Goal: Task Accomplishment & Management: Use online tool/utility

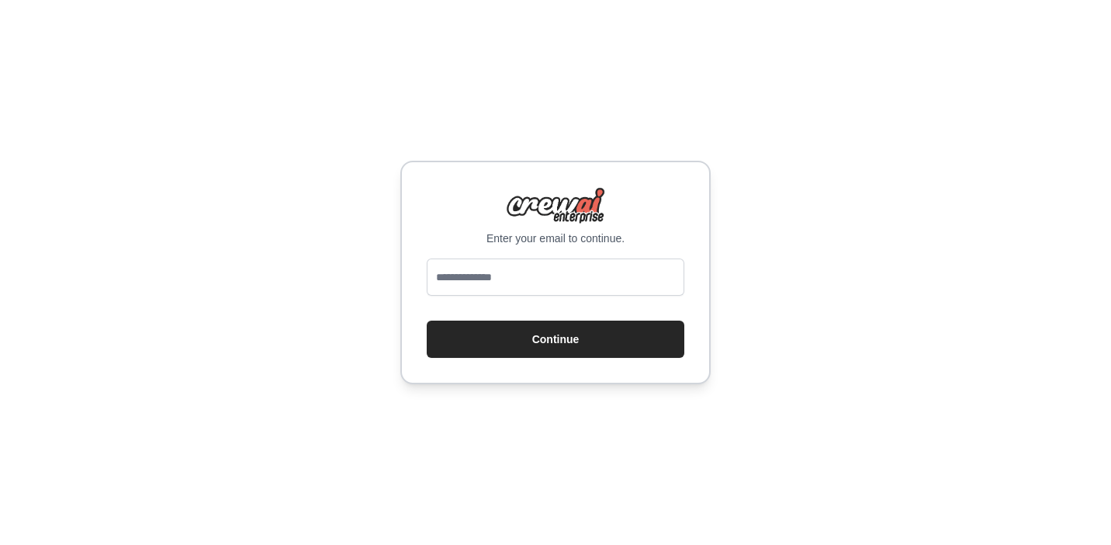
type input "**********"
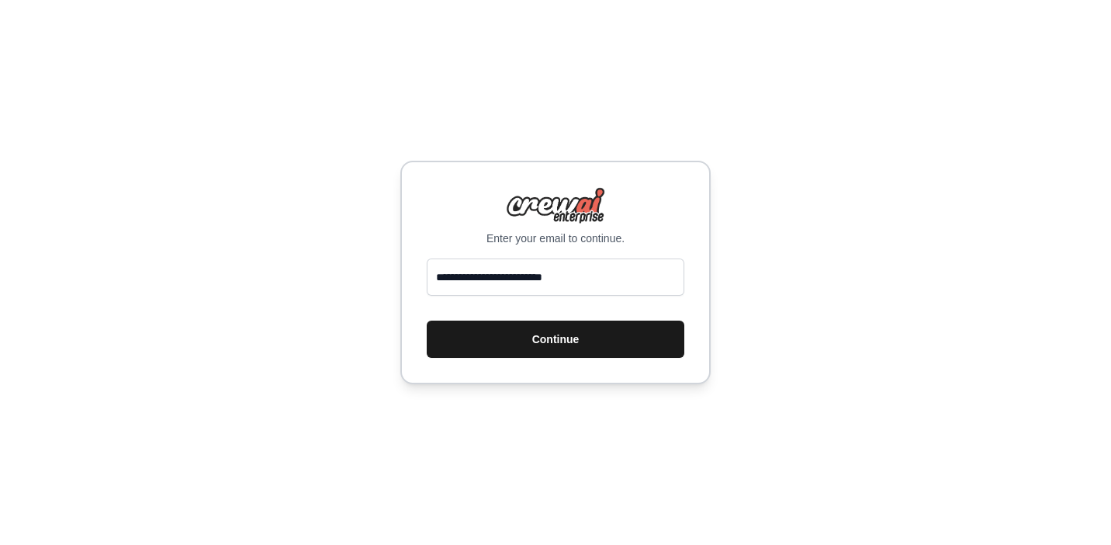
click at [517, 344] on button "Continue" at bounding box center [556, 338] width 258 height 37
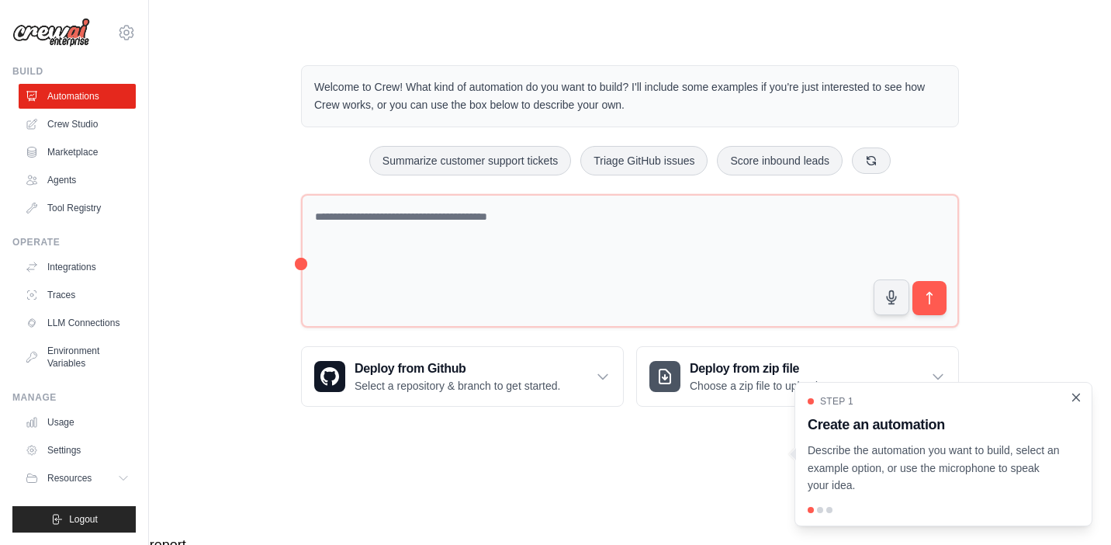
click at [1077, 397] on icon "Close walkthrough" at bounding box center [1076, 397] width 14 height 14
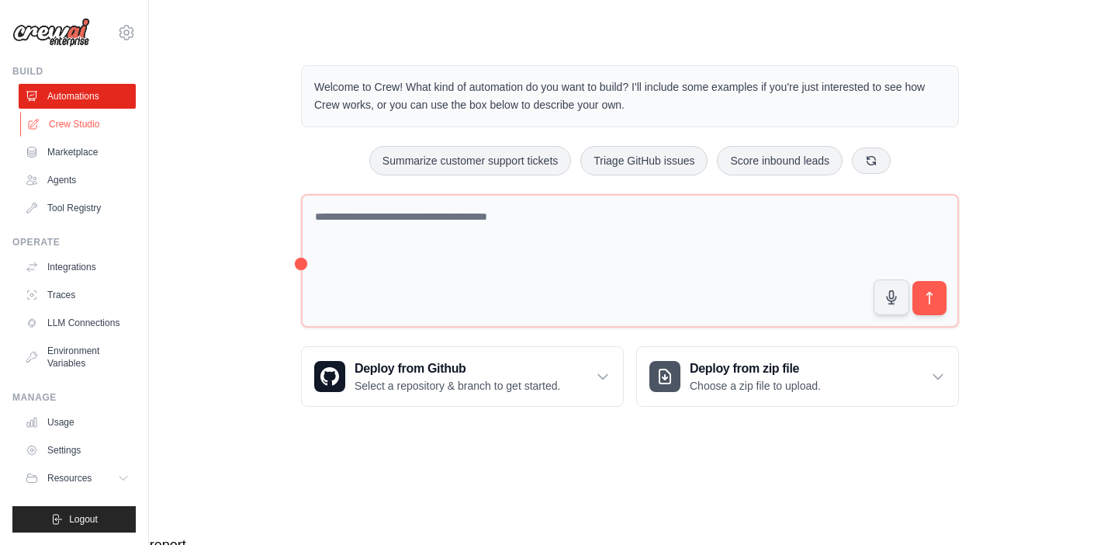
click at [87, 123] on link "Crew Studio" at bounding box center [78, 124] width 117 height 25
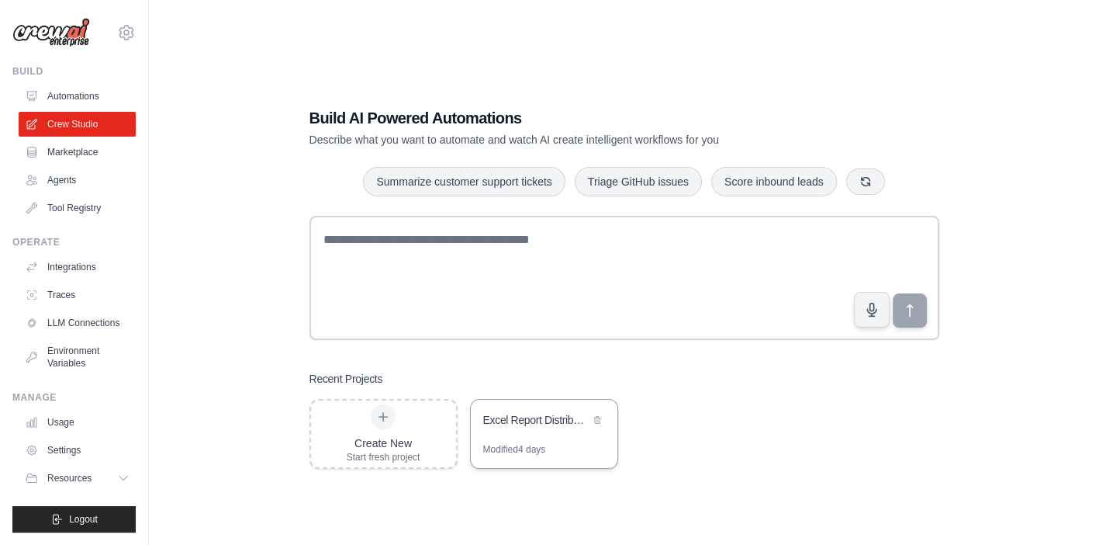
click at [537, 426] on div "Excel Report Distribution Automation" at bounding box center [536, 420] width 106 height 16
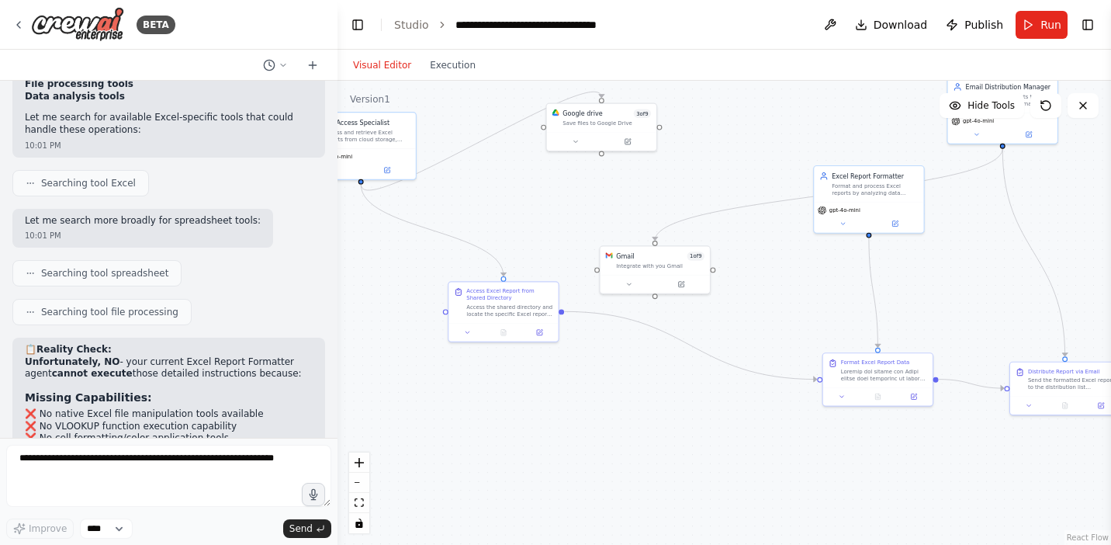
drag, startPoint x: 459, startPoint y: 210, endPoint x: 656, endPoint y: 192, distance: 197.9
click at [656, 192] on div ".deletable-edge-delete-btn { width: 20px; height: 20px; border: 0px solid #ffff…" at bounding box center [724, 313] width 774 height 464
click at [875, 200] on div "gpt-4o-mini" at bounding box center [868, 215] width 109 height 31
click at [842, 223] on icon at bounding box center [842, 221] width 7 height 7
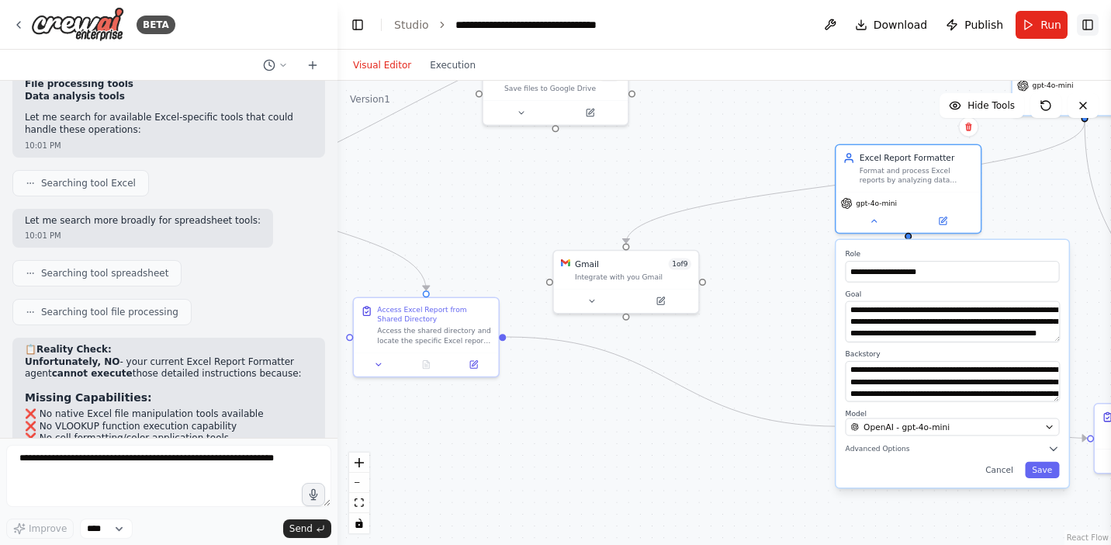
click at [1087, 22] on button "Toggle Right Sidebar" at bounding box center [1088, 25] width 22 height 22
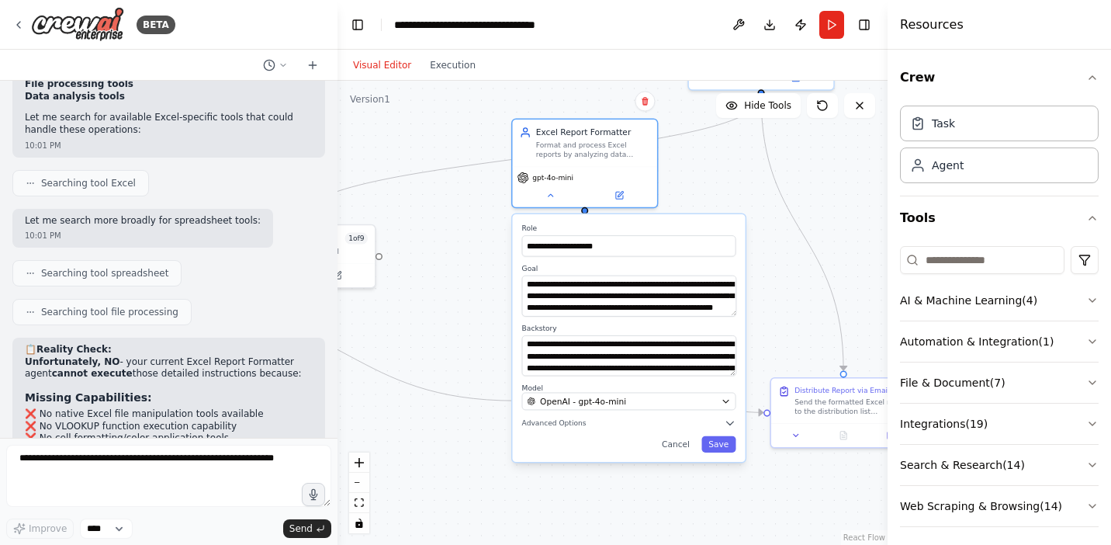
drag, startPoint x: 770, startPoint y: 165, endPoint x: 446, endPoint y: 140, distance: 324.5
click at [446, 140] on div ".deletable-edge-delete-btn { width: 20px; height: 20px; border: 0px solid #ffff…" at bounding box center [612, 313] width 550 height 464
drag, startPoint x: 526, startPoint y: 283, endPoint x: 722, endPoint y: 327, distance: 201.0
click at [722, 327] on div "**********" at bounding box center [628, 337] width 233 height 247
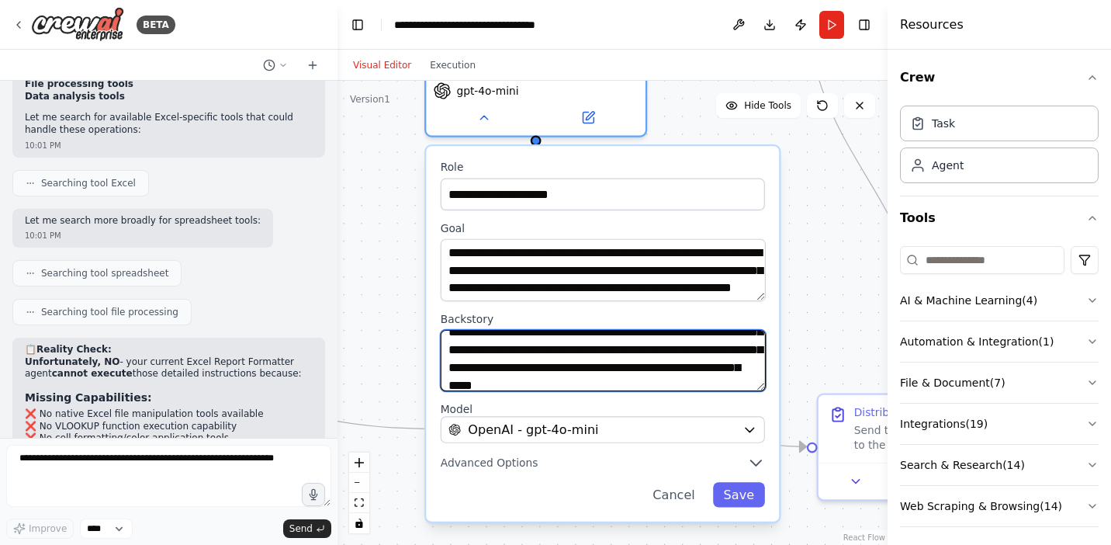
scroll to position [78, 0]
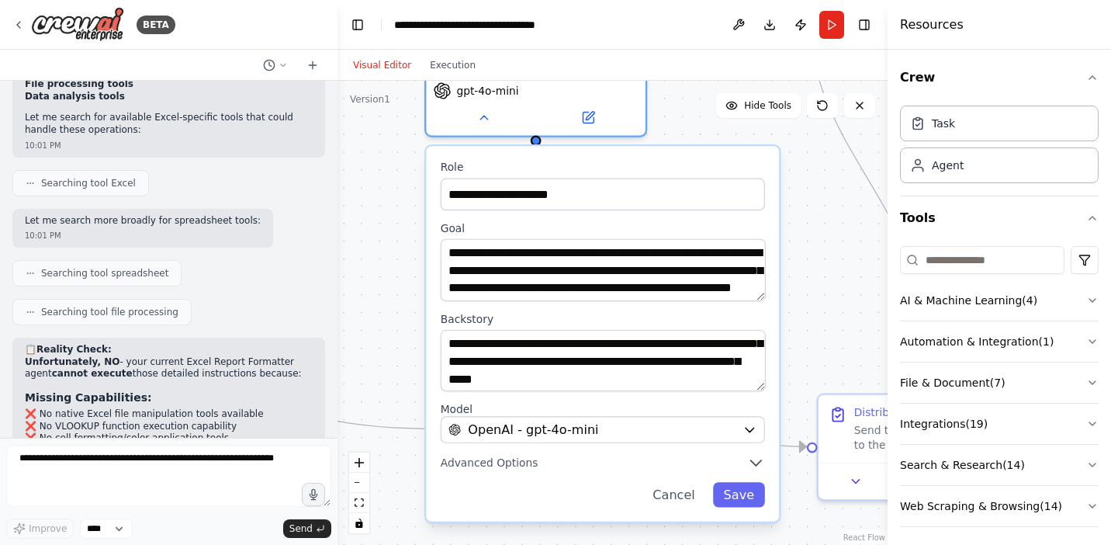
click at [766, 350] on div "**********" at bounding box center [602, 334] width 353 height 376
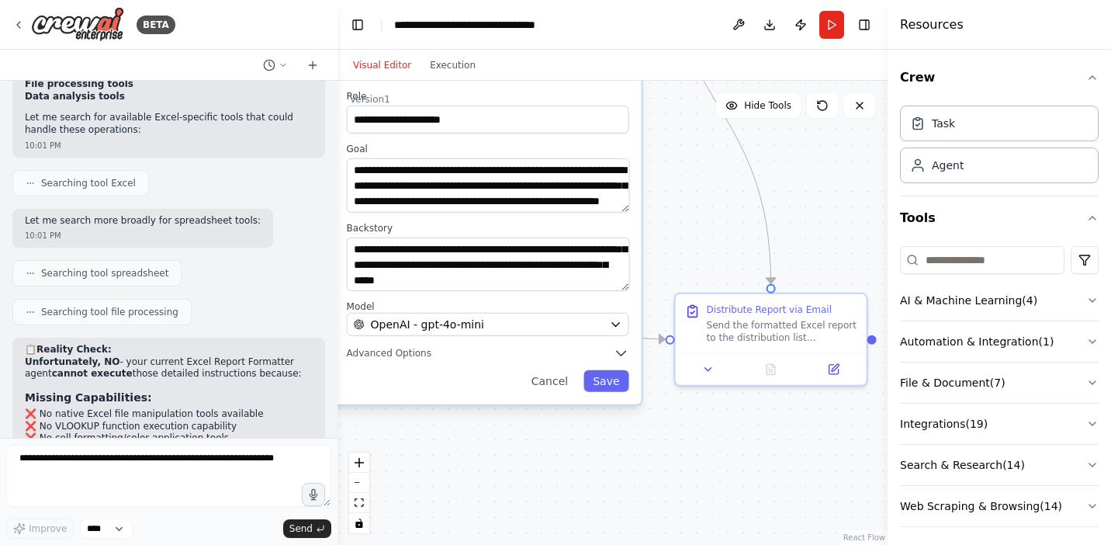
drag, startPoint x: 843, startPoint y: 355, endPoint x: 708, endPoint y: 259, distance: 165.8
click at [708, 259] on div ".deletable-edge-delete-btn { width: 20px; height: 20px; border: 0px solid #ffff…" at bounding box center [612, 313] width 550 height 464
click at [623, 345] on icon "button" at bounding box center [622, 353] width 16 height 16
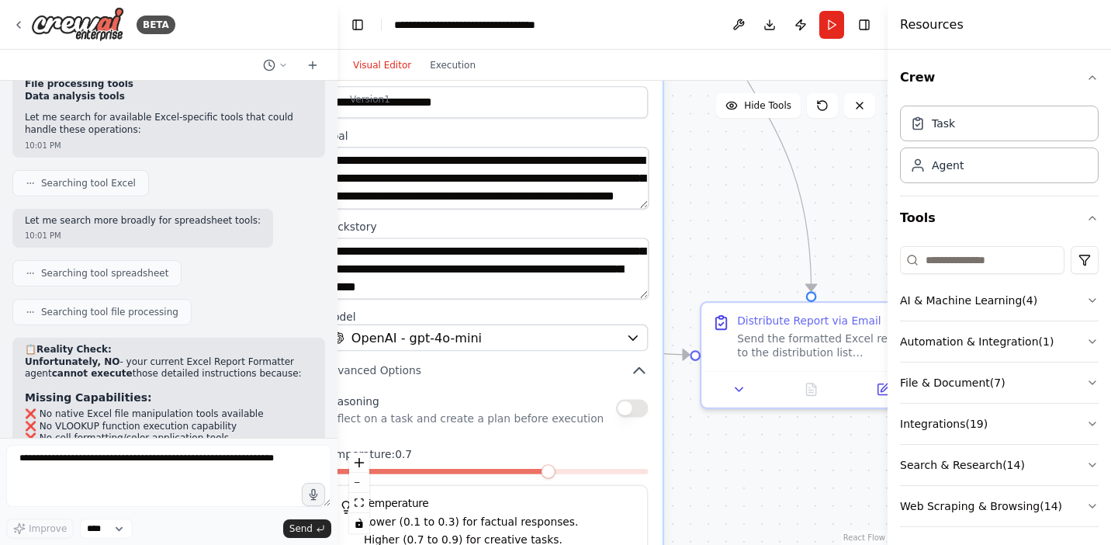
drag, startPoint x: 114, startPoint y: 292, endPoint x: 134, endPoint y: 183, distance: 110.5
click at [134, 344] on div "📋 Reality Check: Unfortunately, NO - your current Excel Report Formatter agent …" at bounding box center [169, 552] width 288 height 417
drag, startPoint x: 134, startPoint y: 183, endPoint x: 180, endPoint y: 230, distance: 65.8
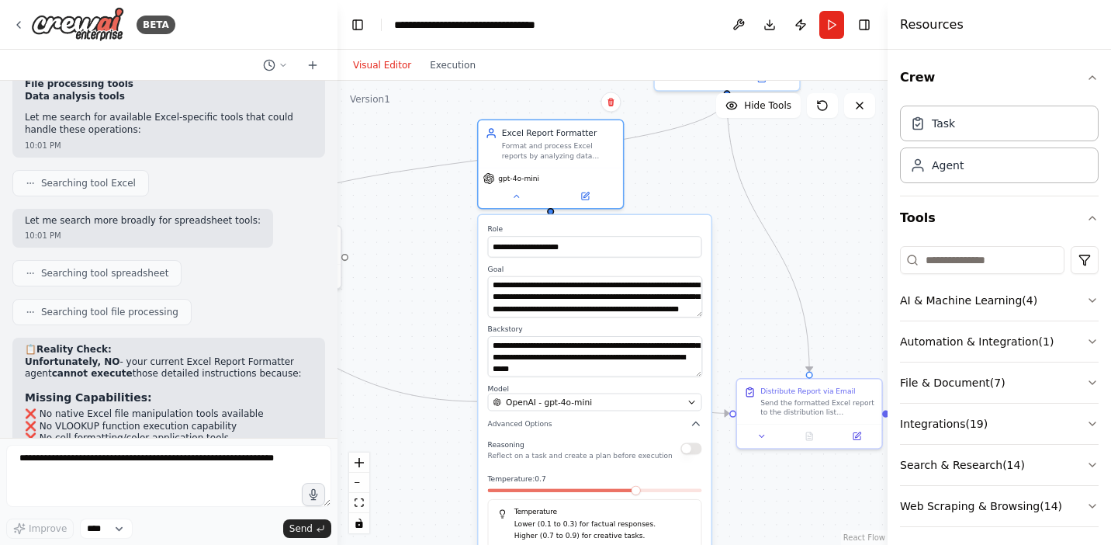
drag, startPoint x: 358, startPoint y: 202, endPoint x: 456, endPoint y: 312, distance: 147.8
click at [456, 312] on div ".deletable-edge-delete-btn { width: 20px; height: 20px; border: 0px solid #ffff…" at bounding box center [612, 313] width 550 height 464
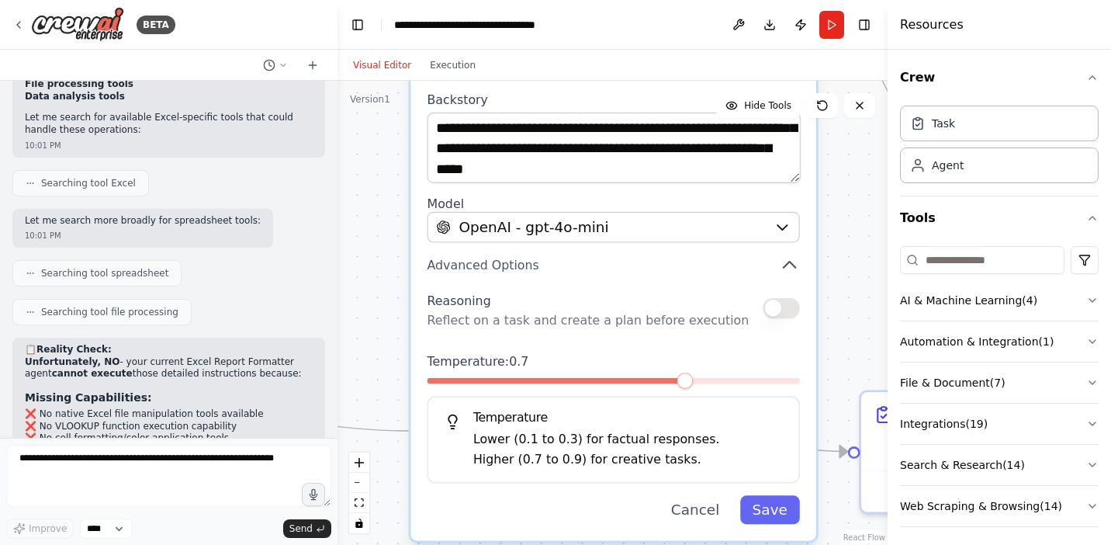
drag, startPoint x: 578, startPoint y: 400, endPoint x: 587, endPoint y: 168, distance: 232.1
click at [587, 168] on div "**********" at bounding box center [613, 220] width 406 height 639
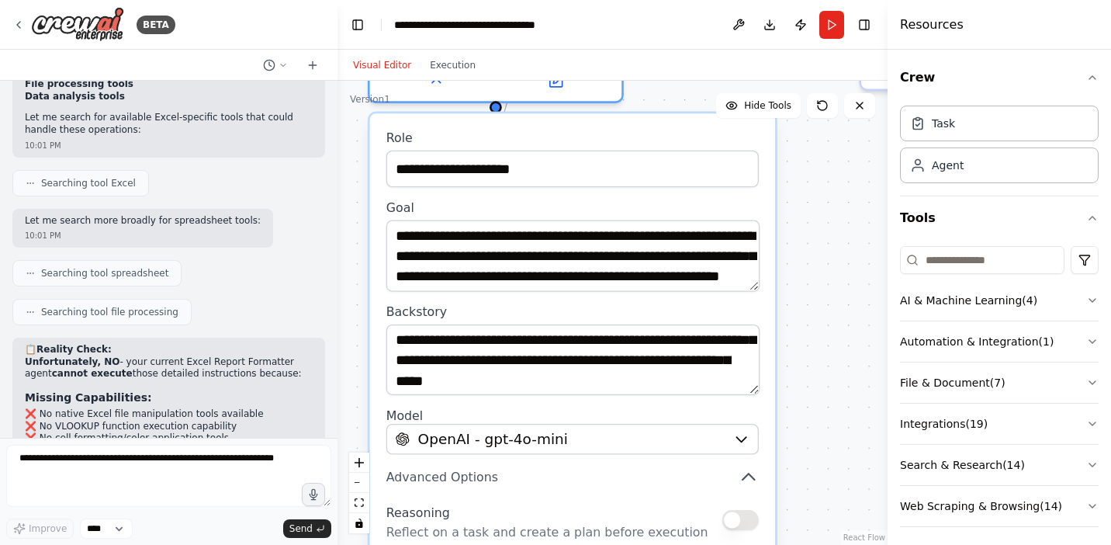
drag, startPoint x: 568, startPoint y: 348, endPoint x: 534, endPoint y: 566, distance: 220.7
click at [534, 544] on html "BETA Hello! I'm the CrewAI assistant. What kind of automation do you want to bu…" at bounding box center [555, 331] width 1111 height 663
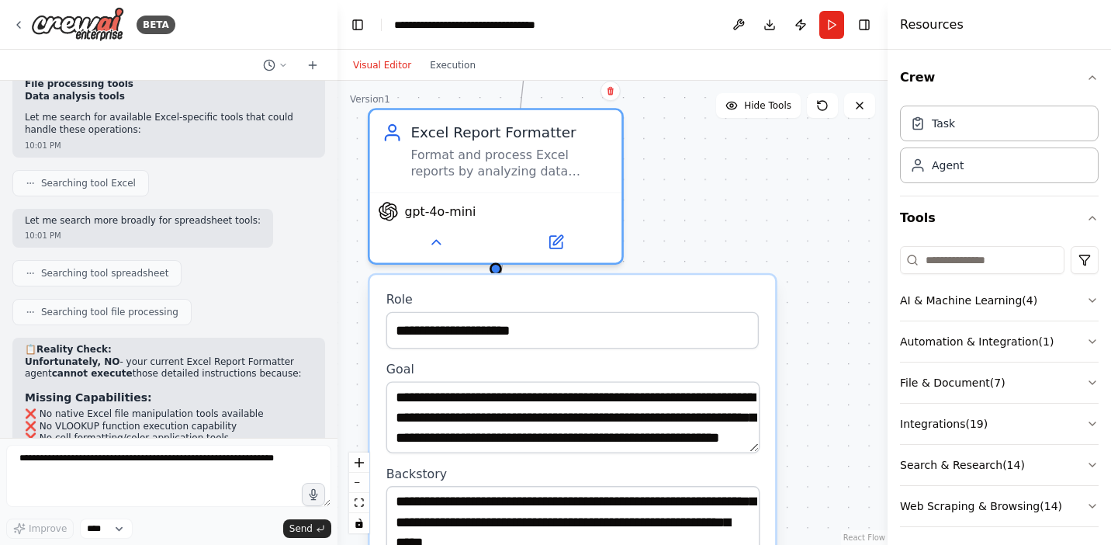
drag, startPoint x: 517, startPoint y: 195, endPoint x: 521, endPoint y: 352, distance: 157.6
click at [548, 150] on div "Format and process Excel reports by analyzing data structure, applying formatti…" at bounding box center [509, 159] width 199 height 33
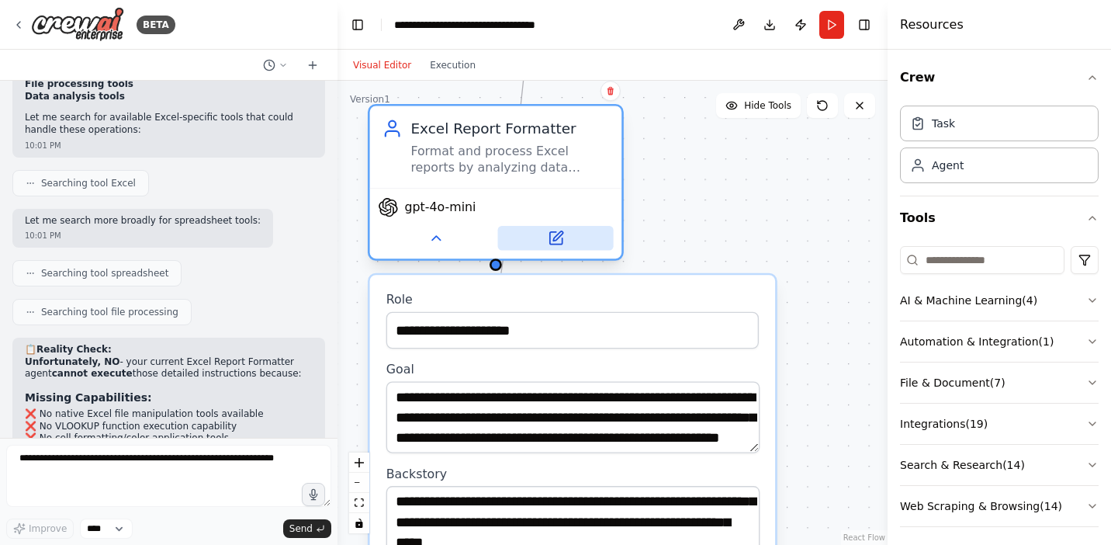
click at [557, 237] on icon at bounding box center [557, 235] width 9 height 9
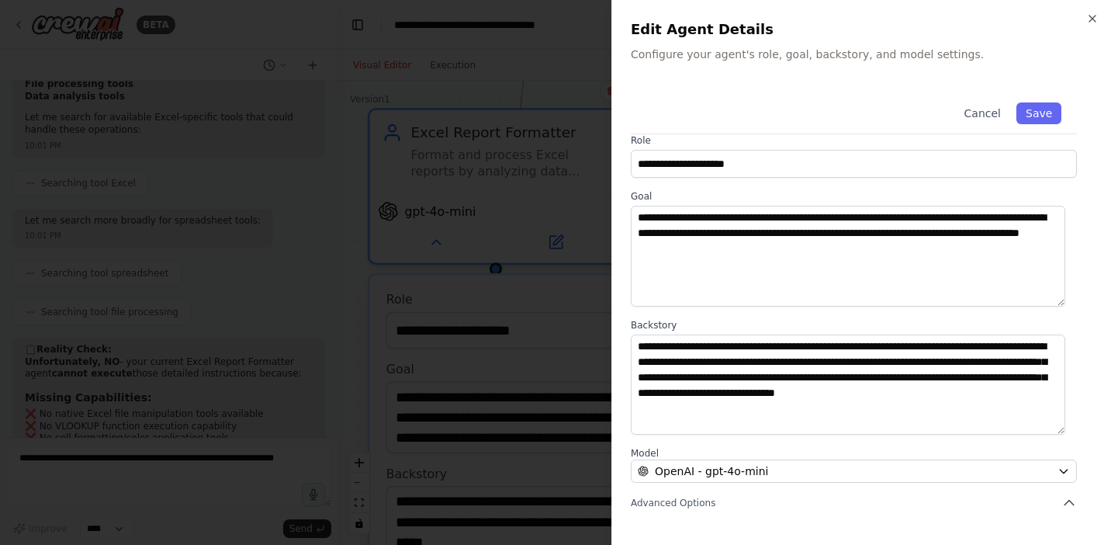
scroll to position [0, 0]
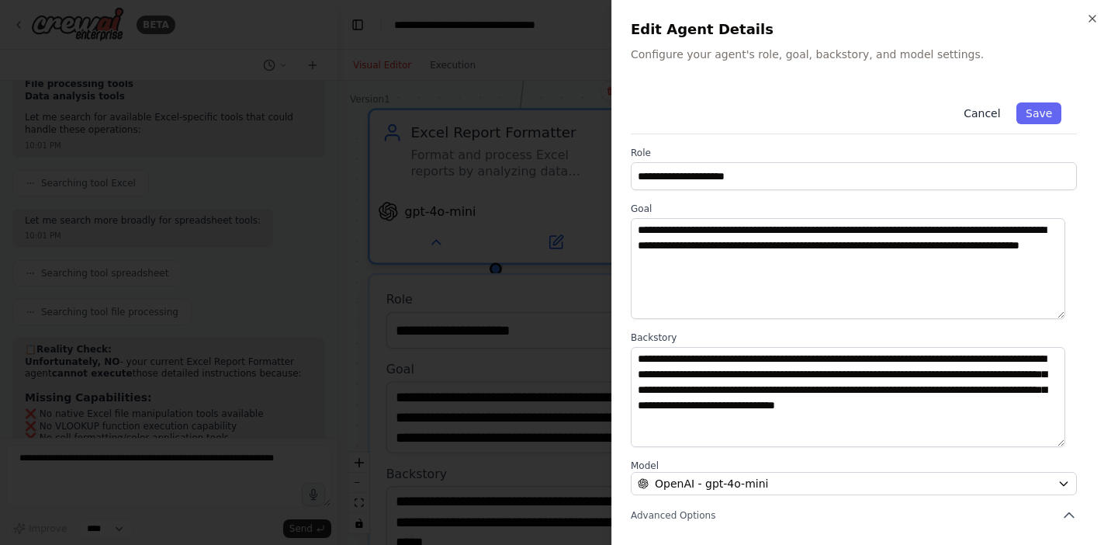
click at [972, 116] on button "Cancel" at bounding box center [981, 113] width 55 height 22
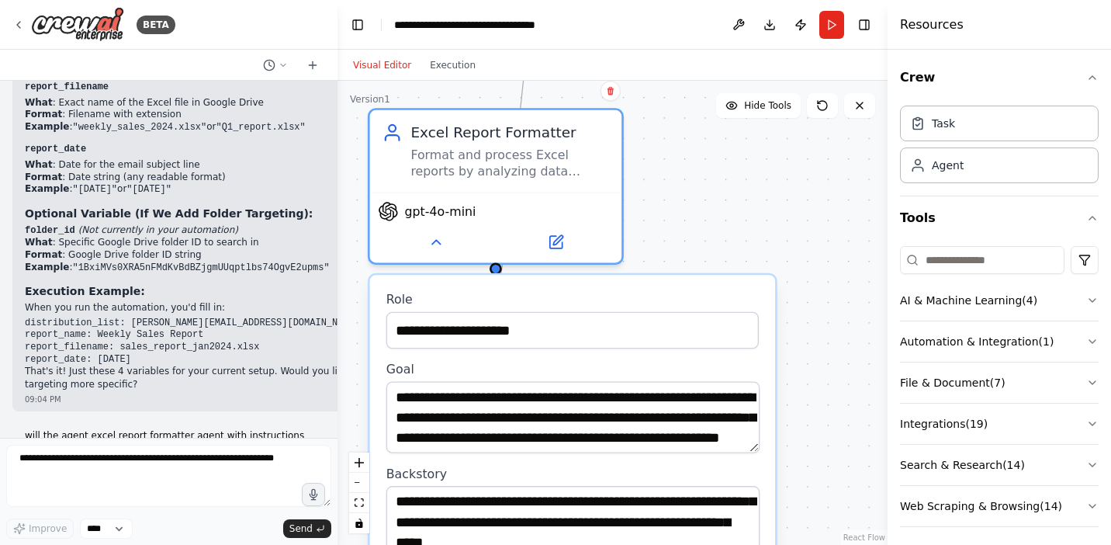
scroll to position [5582, 0]
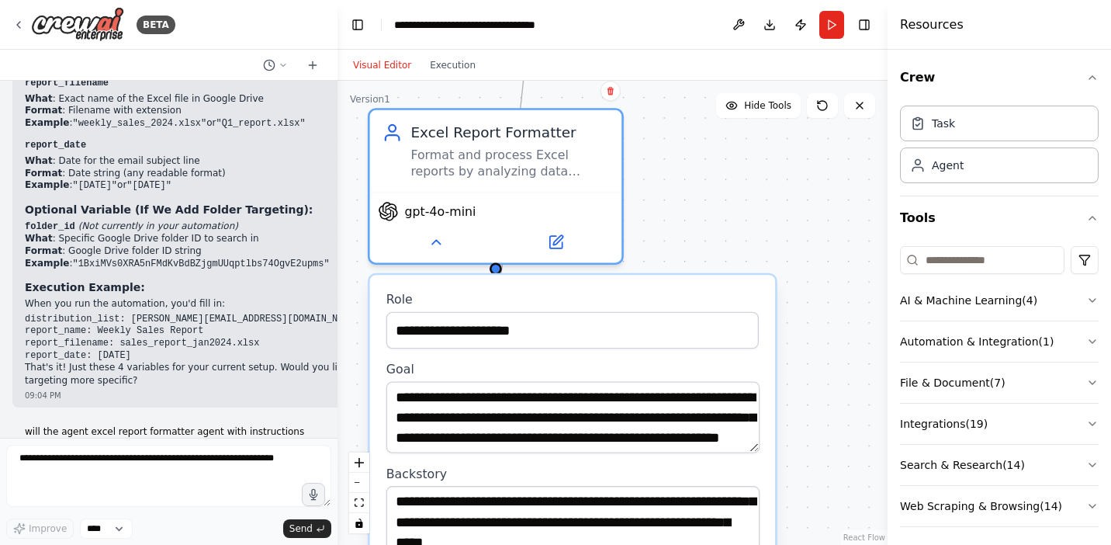
click at [25, 426] on p "will the agent excel report formatter agent with instructions in format excel r…" at bounding box center [169, 450] width 288 height 48
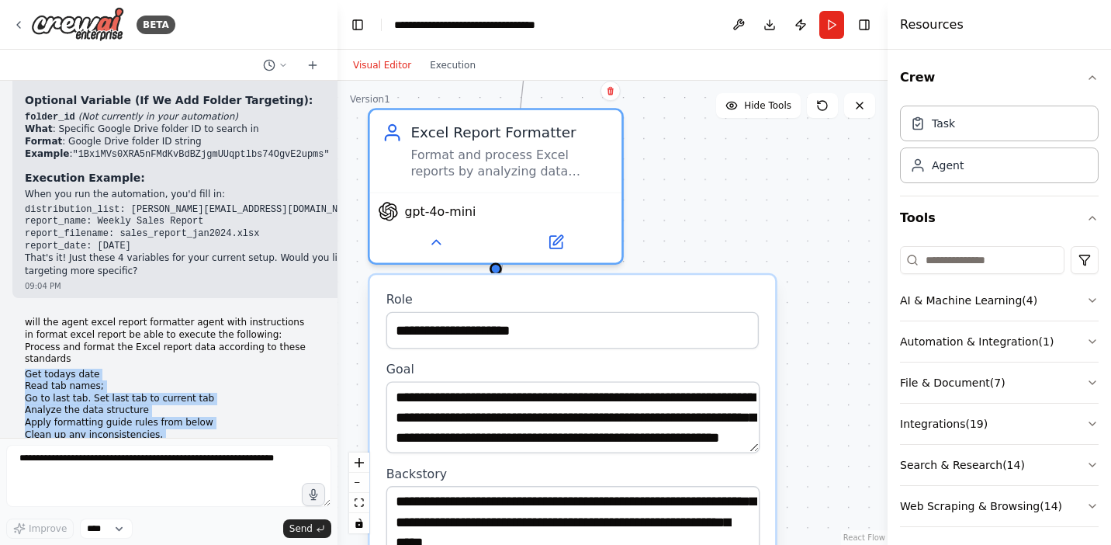
scroll to position [5737, 0]
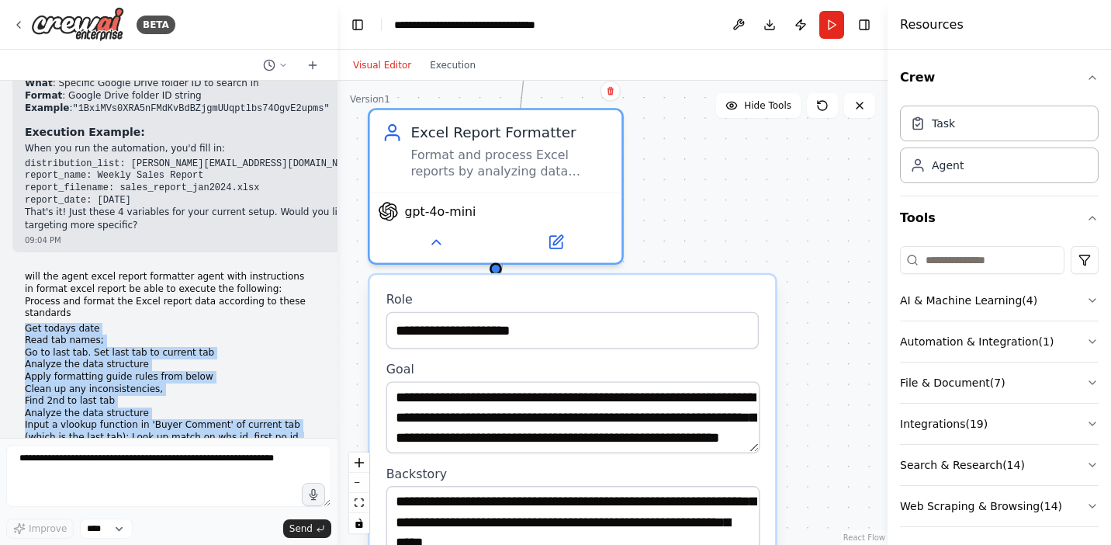
drag, startPoint x: 26, startPoint y: 191, endPoint x: 261, endPoint y: 311, distance: 264.0
click at [261, 311] on div "will the agent excel report formatter agent with instructions in format excel r…" at bounding box center [169, 454] width 288 height 366
copy div "Get todays date Read tab names; Go to last tab. Set last tab to current tab Ana…"
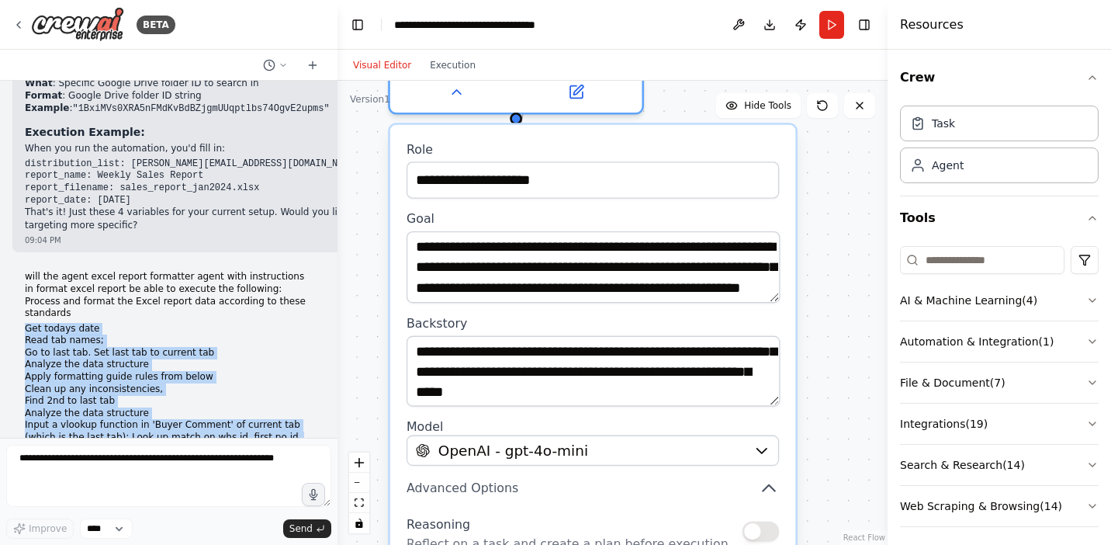
drag, startPoint x: 789, startPoint y: 269, endPoint x: 819, endPoint y: 120, distance: 152.0
click at [819, 120] on div ".deletable-edge-delete-btn { width: 20px; height: 20px; border: 0px solid #ffff…" at bounding box center [612, 313] width 550 height 464
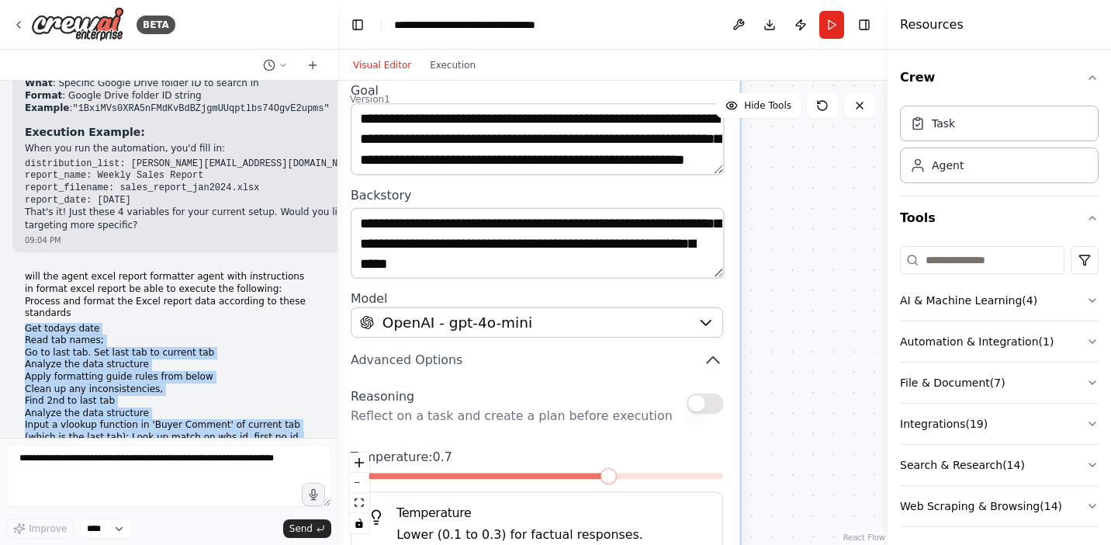
drag, startPoint x: 825, startPoint y: 255, endPoint x: 770, endPoint y: 127, distance: 139.7
click at [770, 127] on div ".deletable-edge-delete-btn { width: 20px; height: 20px; border: 0px solid #ffff…" at bounding box center [612, 313] width 550 height 464
